Goal: Transaction & Acquisition: Subscribe to service/newsletter

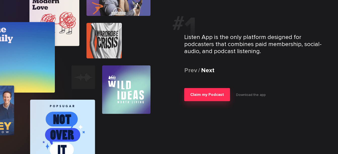
scroll to position [957, 0]
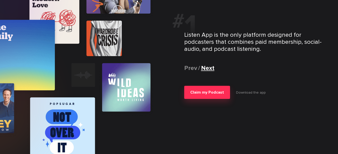
click at [207, 66] on div "Next" at bounding box center [207, 68] width 13 height 7
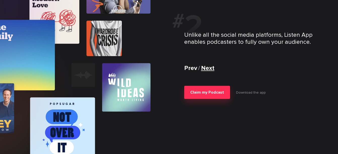
click at [207, 66] on div "Next" at bounding box center [207, 68] width 13 height 7
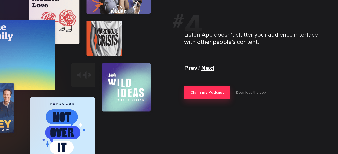
click at [207, 66] on div "Next" at bounding box center [207, 68] width 13 height 7
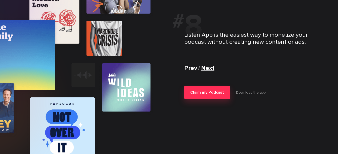
click at [207, 66] on div "Next" at bounding box center [207, 68] width 13 height 7
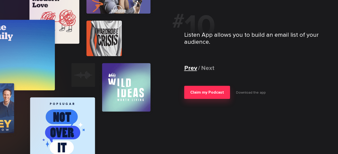
click at [188, 68] on div "Prev" at bounding box center [190, 68] width 13 height 7
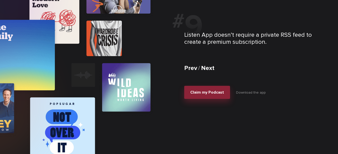
click at [205, 93] on span "Claim my Podcast" at bounding box center [207, 92] width 34 height 5
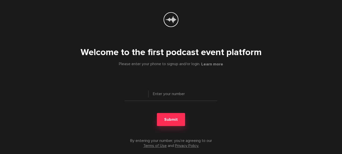
type input "+ 1"
click at [182, 96] on input "tel" at bounding box center [171, 96] width 93 height 10
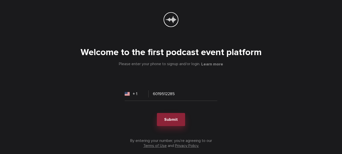
click at [177, 119] on span "Submit" at bounding box center [171, 119] width 14 height 5
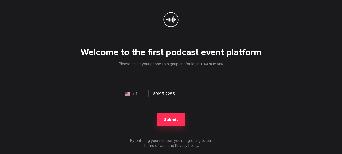
click at [169, 96] on input "6019512285" at bounding box center [171, 96] width 93 height 10
type input "6015891027"
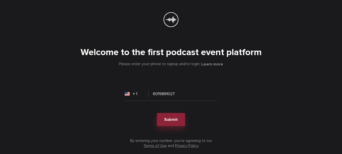
click at [174, 117] on button "Submit" at bounding box center [171, 119] width 28 height 13
click at [208, 64] on button "Learn more" at bounding box center [212, 64] width 22 height 5
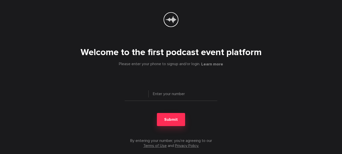
type input "+ 1"
click at [169, 95] on input "tel" at bounding box center [171, 96] width 93 height 10
click at [236, 114] on div "Welcome to the first podcast event platform Please enter your phone to signup a…" at bounding box center [171, 93] width 322 height 109
click at [178, 92] on input "tel" at bounding box center [171, 96] width 93 height 10
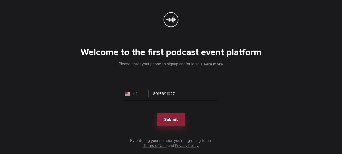
type input "6015891027"
click at [171, 119] on span "Submit" at bounding box center [171, 119] width 14 height 5
click at [178, 98] on input "6015891027" at bounding box center [171, 96] width 93 height 10
click at [172, 95] on input "tel" at bounding box center [171, 96] width 93 height 10
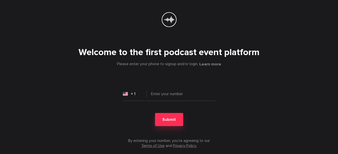
click at [136, 95] on input "+ 1" at bounding box center [135, 94] width 24 height 10
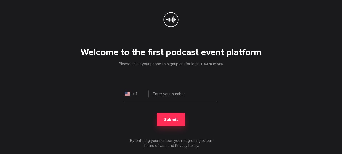
click at [156, 92] on input "tel" at bounding box center [171, 96] width 93 height 10
click at [174, 17] on icon at bounding box center [171, 19] width 16 height 15
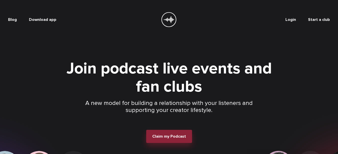
click at [159, 137] on span "Claim my Podcast" at bounding box center [169, 136] width 34 height 5
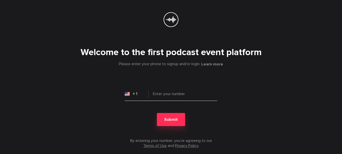
click at [172, 94] on input "tel" at bounding box center [171, 96] width 93 height 10
click at [187, 93] on input "6019512285" at bounding box center [171, 96] width 93 height 10
type input "6019512285"
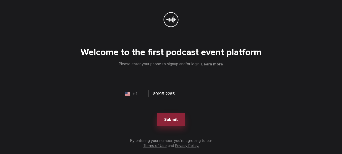
click at [168, 117] on span "Submit" at bounding box center [171, 119] width 14 height 5
click at [168, 18] on icon at bounding box center [171, 19] width 16 height 15
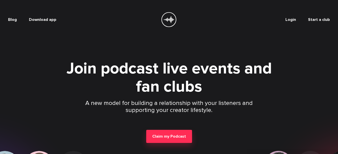
click at [321, 21] on link "Start a club" at bounding box center [319, 19] width 22 height 5
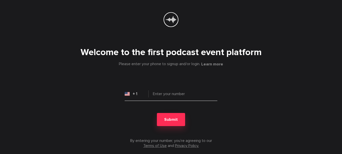
click at [165, 95] on input "tel" at bounding box center [171, 96] width 93 height 10
click at [164, 95] on input "tel" at bounding box center [171, 96] width 93 height 10
click at [176, 93] on input "tel" at bounding box center [171, 96] width 93 height 10
click at [156, 147] on link "Terms of Use" at bounding box center [154, 145] width 23 height 5
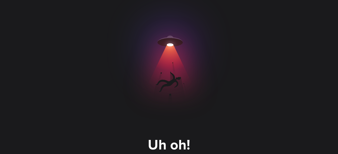
scroll to position [60, 0]
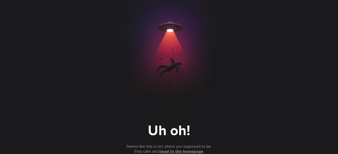
click at [184, 153] on link "head to the homepage" at bounding box center [181, 151] width 44 height 5
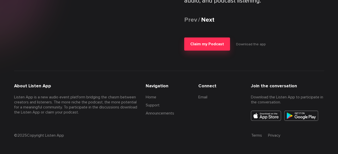
scroll to position [1073, 0]
click at [289, 118] on img at bounding box center [301, 116] width 34 height 10
click at [299, 115] on img at bounding box center [301, 116] width 34 height 10
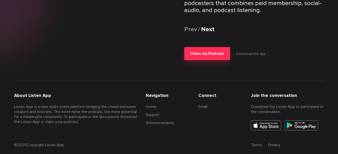
scroll to position [677, 0]
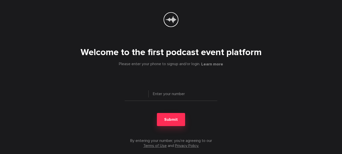
type input "+ 1"
click at [180, 95] on input "tel" at bounding box center [171, 96] width 93 height 10
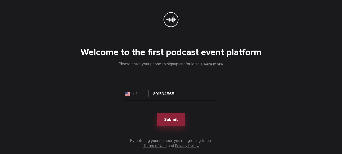
type input "6015945651"
click at [179, 121] on button "Submit" at bounding box center [171, 119] width 28 height 13
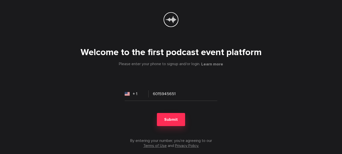
click at [125, 101] on div at bounding box center [125, 101] width 0 height 0
